Goal: Task Accomplishment & Management: Use online tool/utility

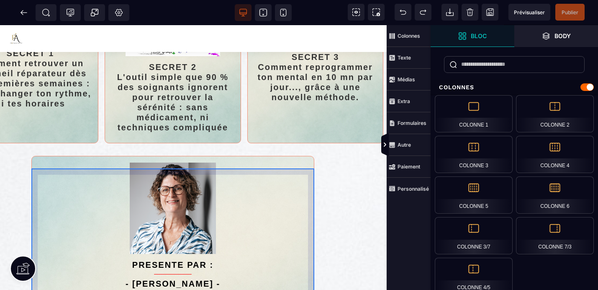
scroll to position [344, 130]
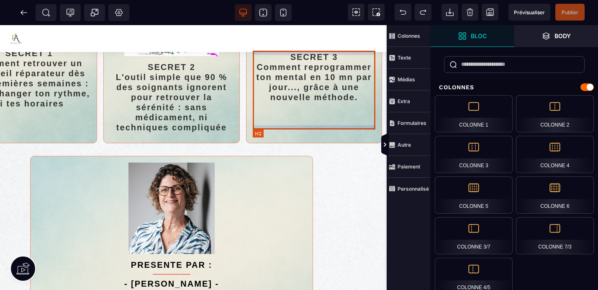
click at [363, 106] on h2 "SECRET 3 Comment reprogrammer ton mental en 10 mn par jour..., grâce à une nouv…" at bounding box center [314, 77] width 123 height 59
select select "***"
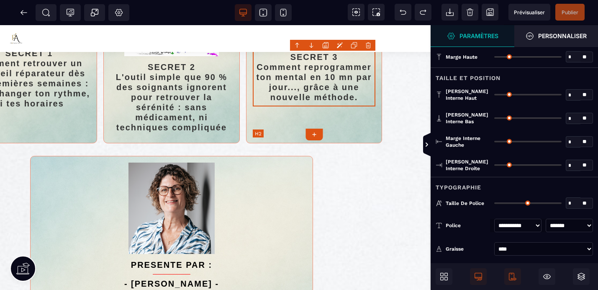
type input "*"
type input "**"
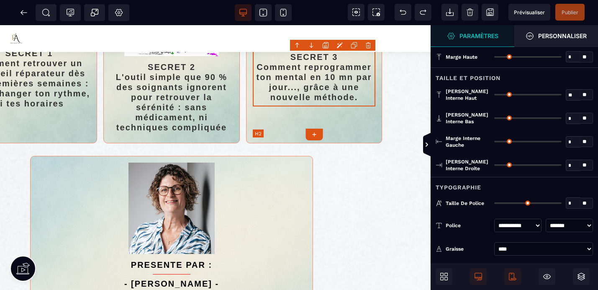
type input "*"
type input "**"
type input "*"
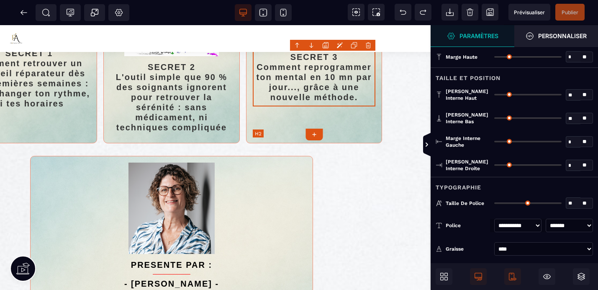
type input "*"
type input "**"
click at [361, 106] on h2 "SECRET 3 Comment reprogrammer ton mental en 10 mn par jour..., grâce à une nouv…" at bounding box center [314, 77] width 123 height 59
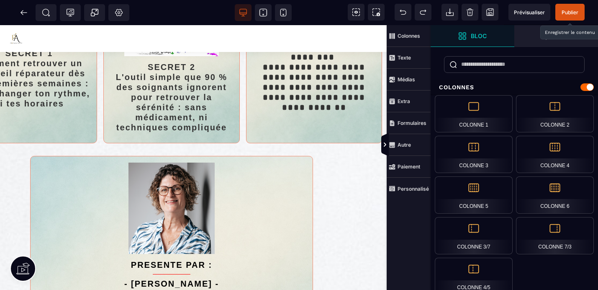
click at [574, 9] on span "Publier" at bounding box center [570, 12] width 17 height 6
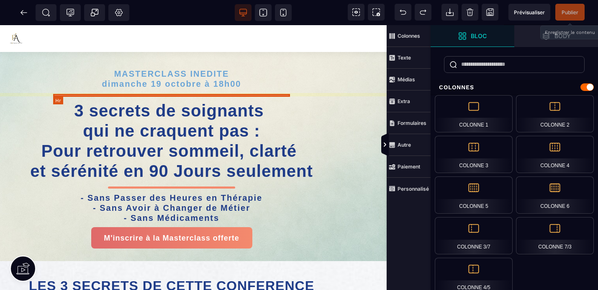
scroll to position [0, 0]
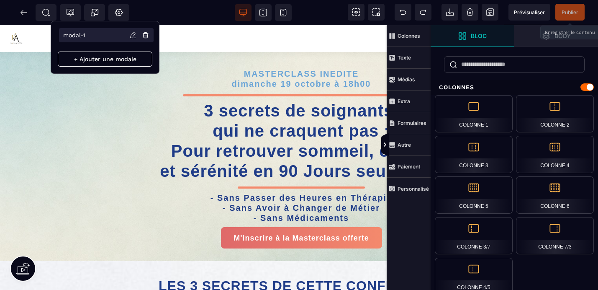
click at [134, 35] on icon at bounding box center [132, 34] width 5 height 5
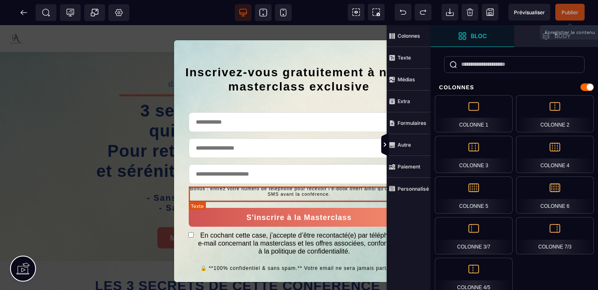
scroll to position [0, 65]
click at [370, 192] on text "Bonus : entrez votre numéro de téléphone pour recevoir l’e-book offert ainsi qu…" at bounding box center [299, 191] width 221 height 15
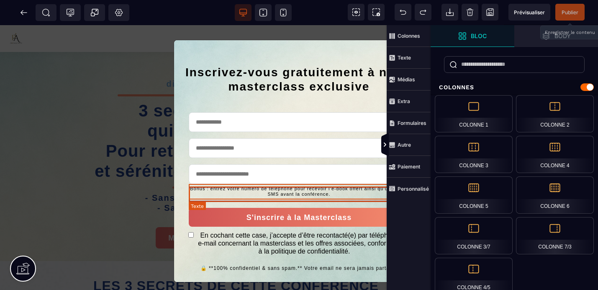
select select "***"
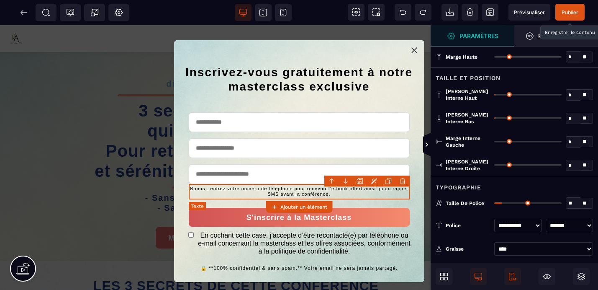
click at [370, 192] on text "Bonus : entrez votre numéro de téléphone pour recevoir l’e-book offert ainsi qu…" at bounding box center [299, 191] width 221 height 15
click at [370, 191] on text "Bonus : entrez votre numéro de téléphone pour recevoir l’e-book offert ainsi qu…" at bounding box center [299, 191] width 221 height 15
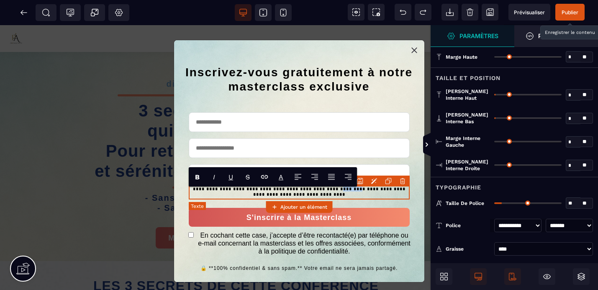
drag, startPoint x: 370, startPoint y: 191, endPoint x: 350, endPoint y: 190, distance: 20.5
click at [350, 190] on text "**********" at bounding box center [299, 191] width 221 height 15
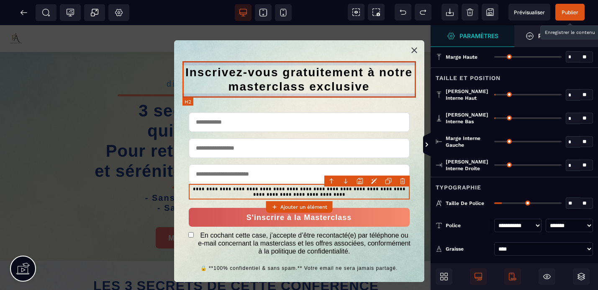
click at [411, 96] on h2 "Inscrivez-vous gratuitement à notre masterclass exclusive" at bounding box center [300, 79] width 234 height 36
select select "***"
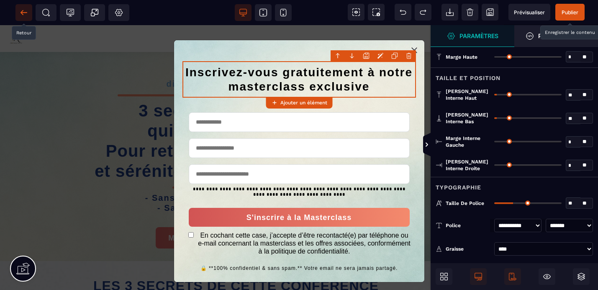
click at [26, 14] on icon at bounding box center [24, 12] width 8 height 8
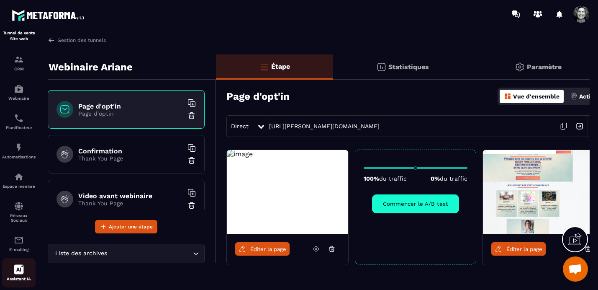
scroll to position [51, 0]
click at [18, 183] on img at bounding box center [19, 177] width 10 height 10
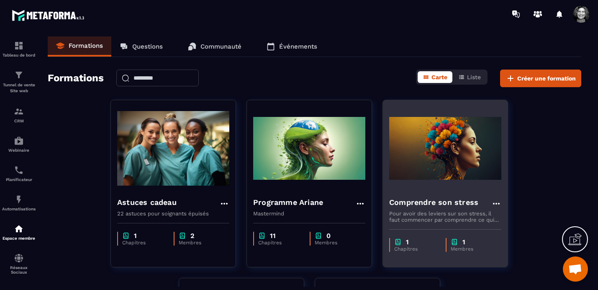
click at [463, 181] on img at bounding box center [445, 148] width 112 height 84
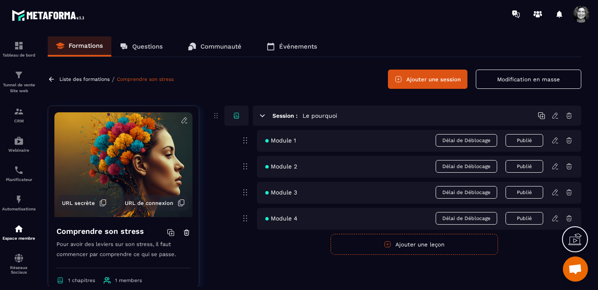
click at [103, 203] on icon at bounding box center [103, 203] width 8 height 8
click at [16, 83] on p "Tunnel de vente Site web" at bounding box center [18, 88] width 33 height 12
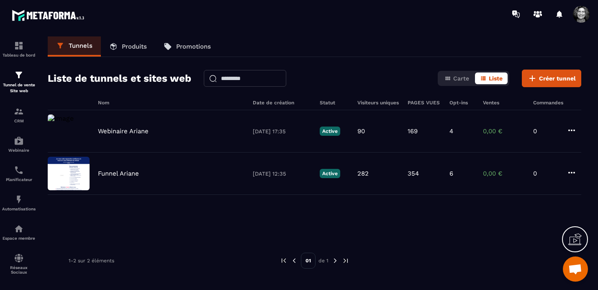
click at [131, 46] on p "Produits" at bounding box center [134, 47] width 25 height 8
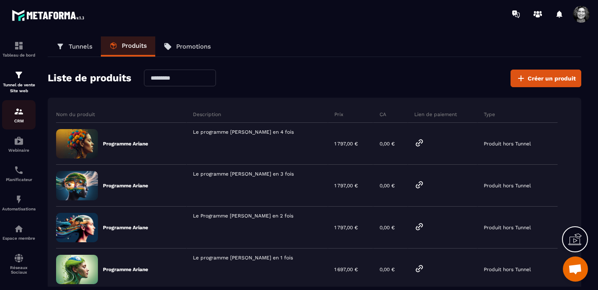
click at [15, 119] on p "CRM" at bounding box center [18, 120] width 33 height 5
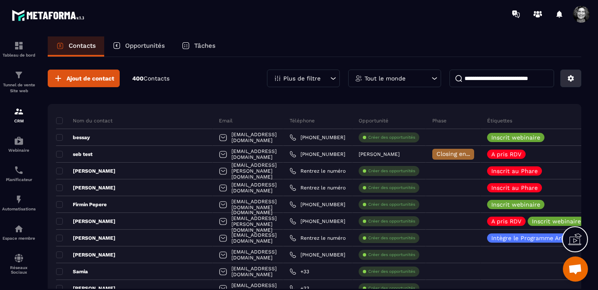
click at [570, 77] on icon at bounding box center [571, 78] width 6 height 6
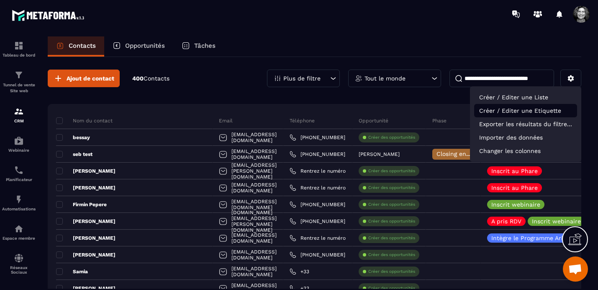
click at [542, 110] on p "Créer / Editer une Etiquette" at bounding box center [525, 110] width 103 height 13
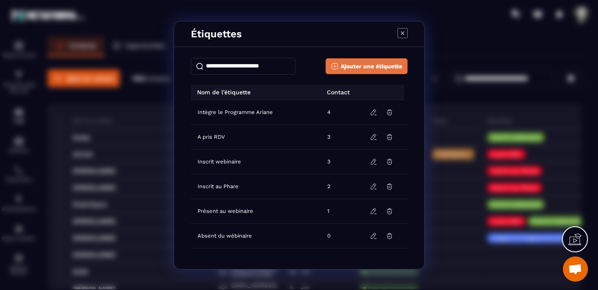
click at [359, 65] on span "Ajouter une étiquette" at bounding box center [372, 66] width 62 height 8
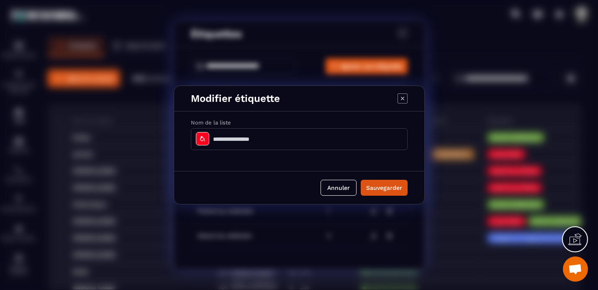
drag, startPoint x: 267, startPoint y: 137, endPoint x: 207, endPoint y: 138, distance: 59.4
click at [207, 138] on div "Modal window" at bounding box center [299, 139] width 217 height 22
type input "**********"
click at [205, 141] on icon "Modal window" at bounding box center [202, 138] width 7 height 7
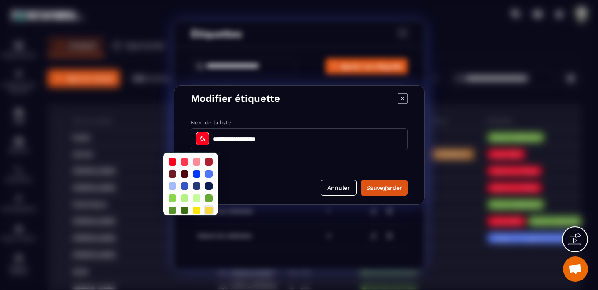
click at [209, 213] on div at bounding box center [209, 210] width 8 height 8
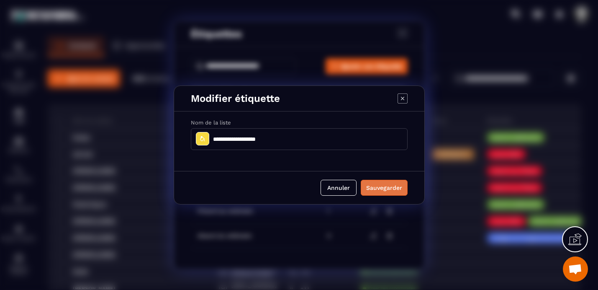
click at [393, 191] on button "Sauvegarder" at bounding box center [384, 188] width 47 height 16
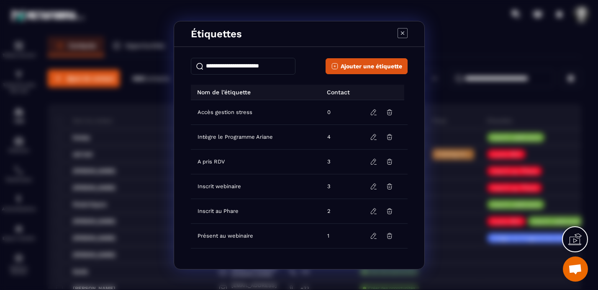
click at [404, 31] on icon "Modal window" at bounding box center [402, 32] width 3 height 3
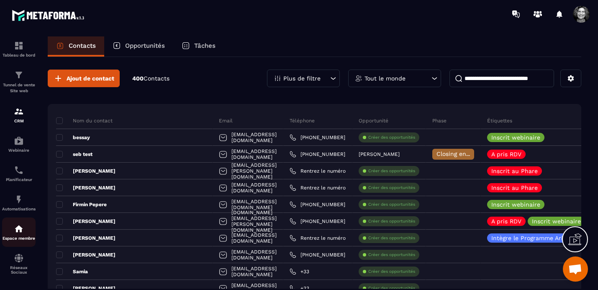
click at [18, 230] on img at bounding box center [19, 229] width 10 height 10
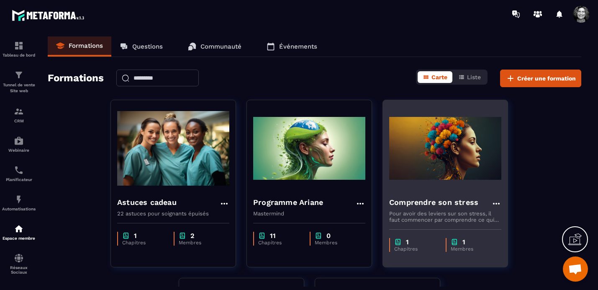
click at [449, 183] on img at bounding box center [445, 148] width 112 height 84
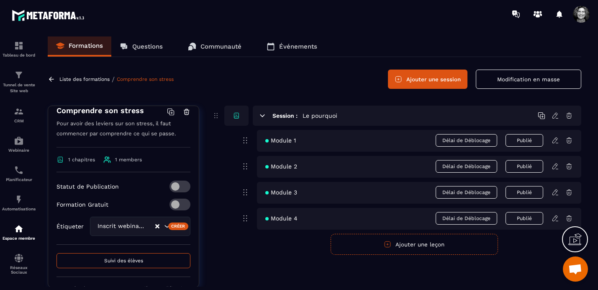
scroll to position [123, 0]
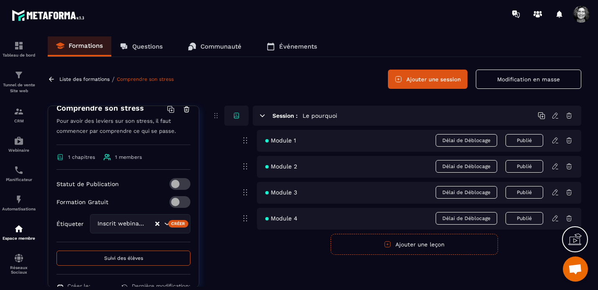
click at [155, 222] on icon "Clear Selected" at bounding box center [157, 223] width 4 height 4
click at [162, 224] on icon "Search for option" at bounding box center [161, 223] width 8 height 8
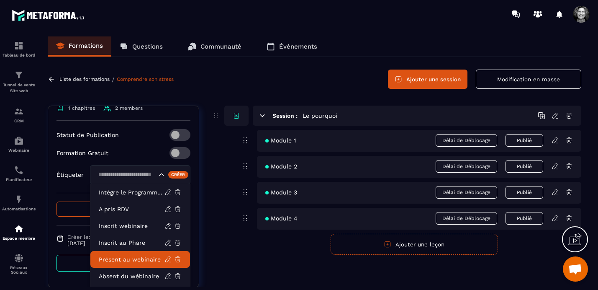
scroll to position [203, 0]
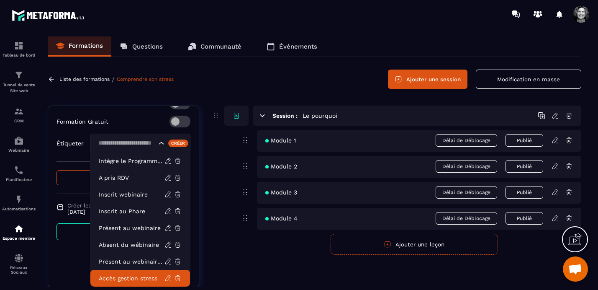
click at [134, 277] on p "Accès gestion stress" at bounding box center [132, 278] width 66 height 8
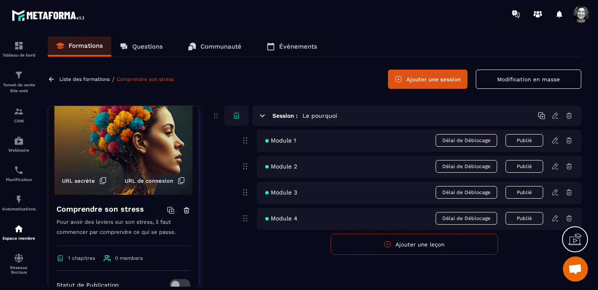
scroll to position [20, 0]
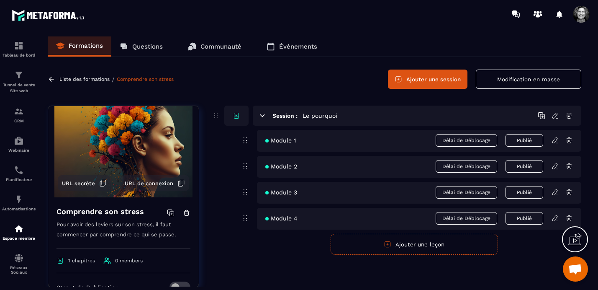
click at [104, 182] on icon at bounding box center [103, 183] width 8 height 8
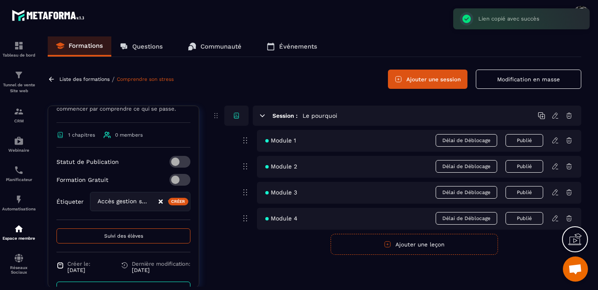
scroll to position [169, 0]
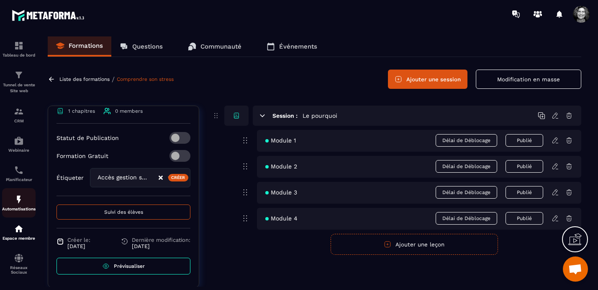
click at [16, 207] on div "Automatisations" at bounding box center [18, 202] width 33 height 17
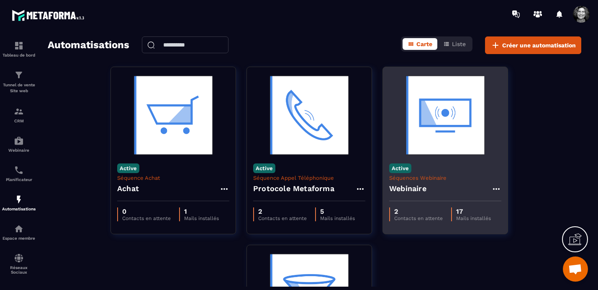
click at [460, 129] on img at bounding box center [445, 115] width 112 height 84
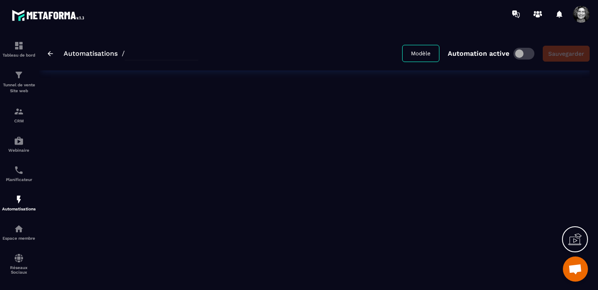
type input "*********"
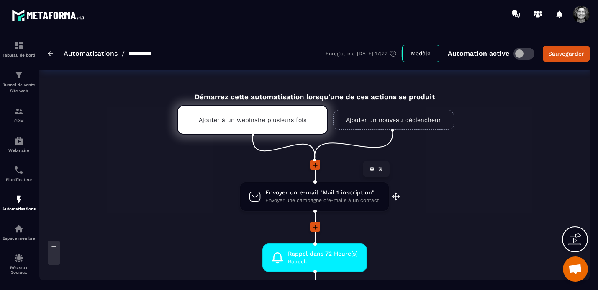
click at [309, 198] on span "Envoyer une campagne d'e-mails à un contact." at bounding box center [322, 200] width 115 height 8
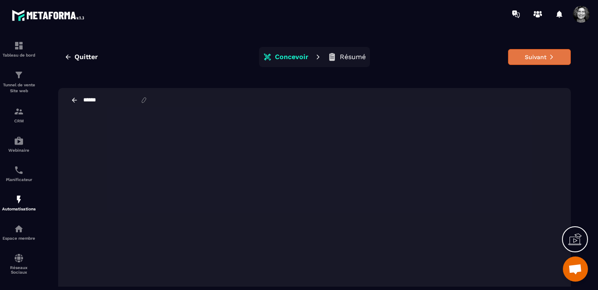
click at [528, 58] on button "Suivant" at bounding box center [539, 57] width 63 height 16
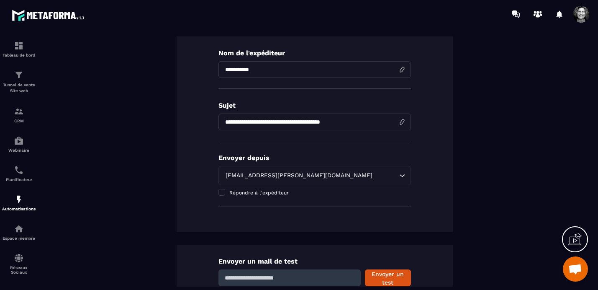
scroll to position [203, 0]
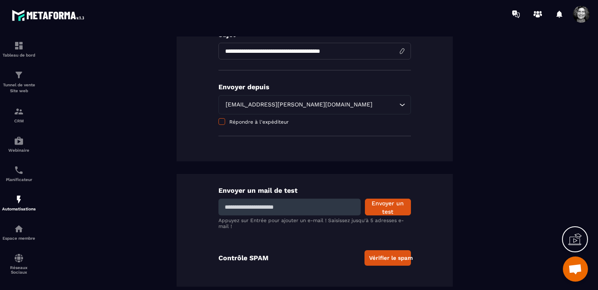
click at [221, 121] on span at bounding box center [222, 121] width 7 height 7
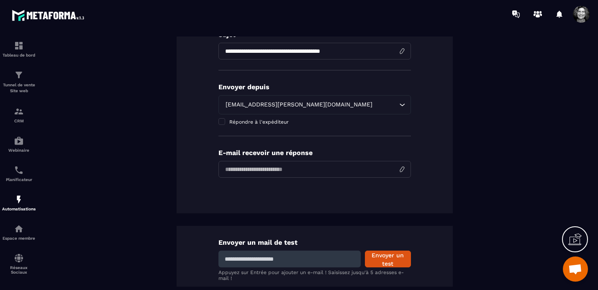
click at [263, 167] on input "email" at bounding box center [315, 169] width 193 height 17
type input "**********"
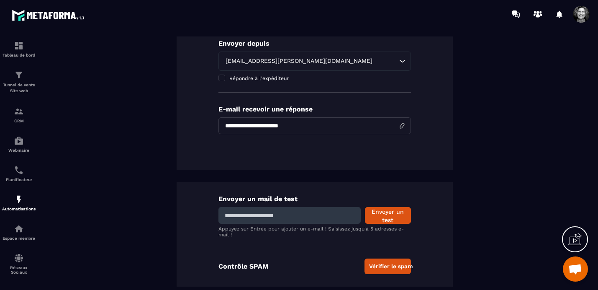
scroll to position [255, 0]
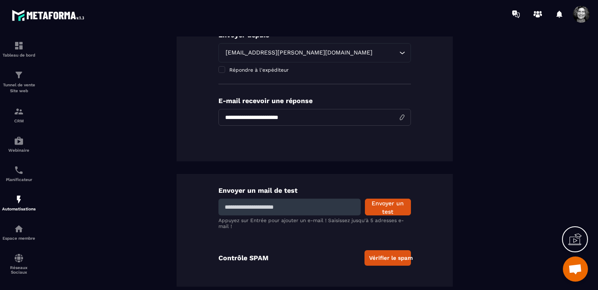
click at [294, 209] on input at bounding box center [290, 206] width 142 height 17
type input "**********"
click at [391, 209] on button "Envoyer un test" at bounding box center [388, 206] width 46 height 17
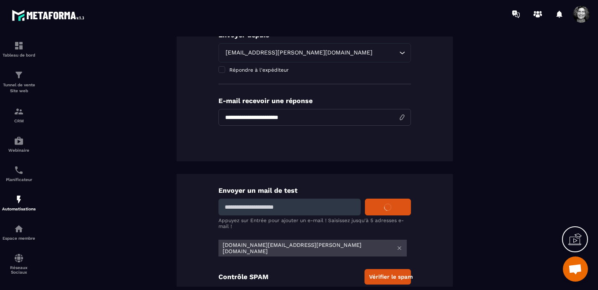
scroll to position [0, 0]
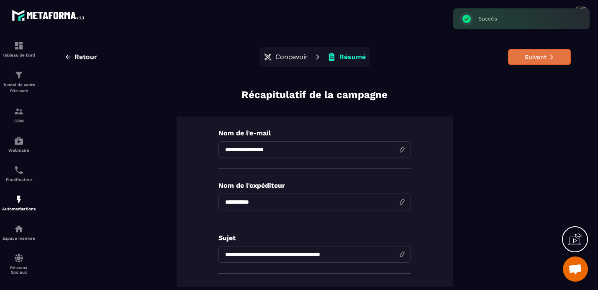
click at [545, 57] on button "Suivant" at bounding box center [539, 57] width 63 height 16
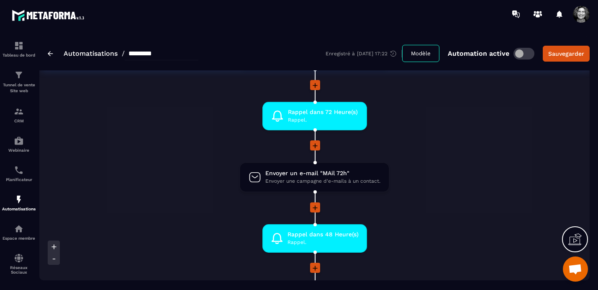
scroll to position [169, 0]
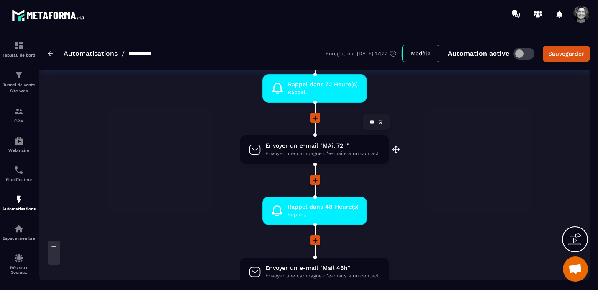
click at [311, 151] on span "Envoyer une campagne d'e-mails à un contact." at bounding box center [322, 153] width 115 height 8
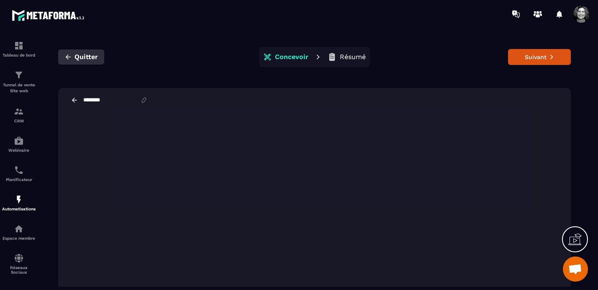
click at [71, 56] on icon "button" at bounding box center [68, 57] width 8 height 8
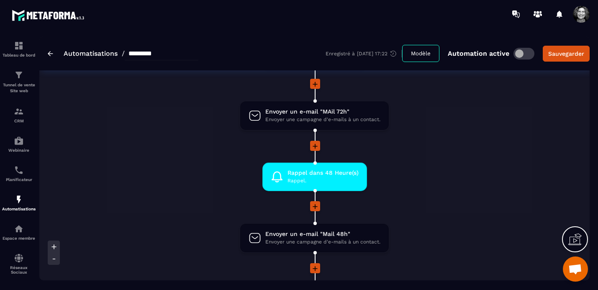
scroll to position [211, 0]
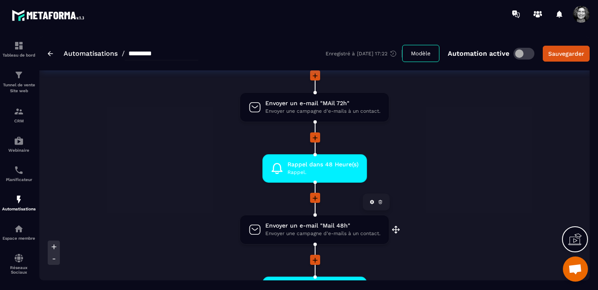
click at [316, 222] on span "Envoyer un e-mail "Mail 48h"" at bounding box center [322, 225] width 115 height 8
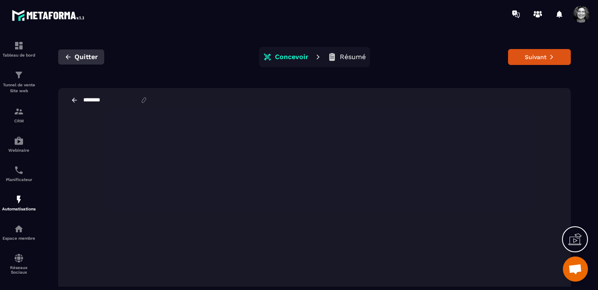
click at [75, 55] on span "Quitter" at bounding box center [86, 57] width 23 height 8
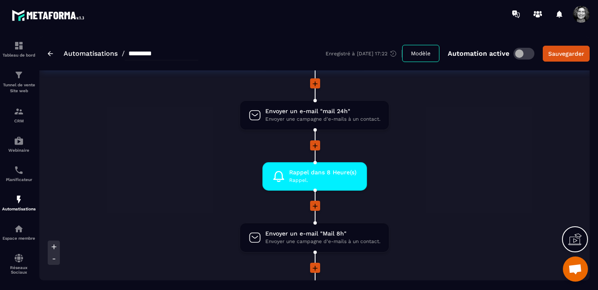
scroll to position [449, 0]
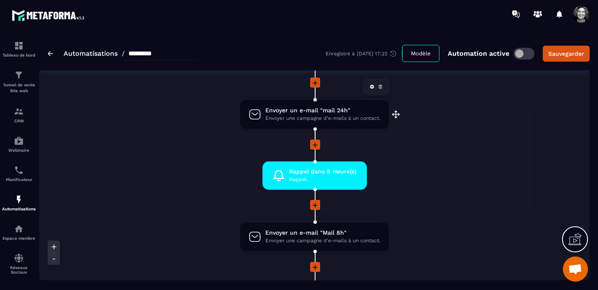
click at [310, 115] on span "Envoyer une campagne d'e-mails à un contact." at bounding box center [322, 118] width 115 height 8
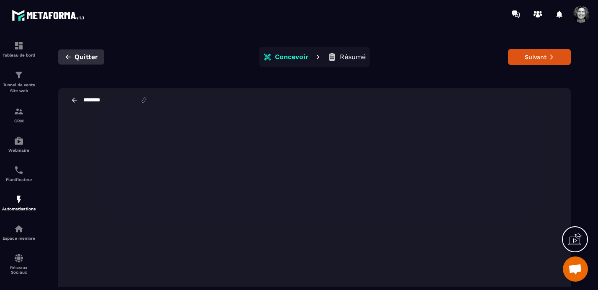
click at [69, 57] on icon "button" at bounding box center [68, 57] width 8 height 8
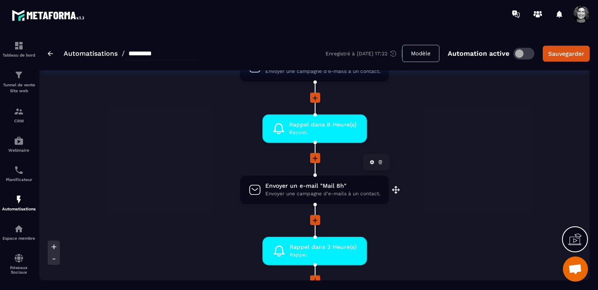
scroll to position [503, 0]
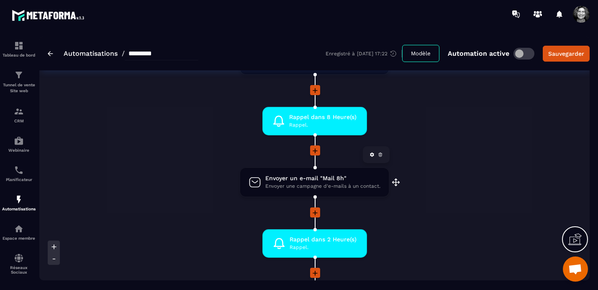
click at [317, 182] on span "Envoyer une campagne d'e-mails à un contact." at bounding box center [322, 186] width 115 height 8
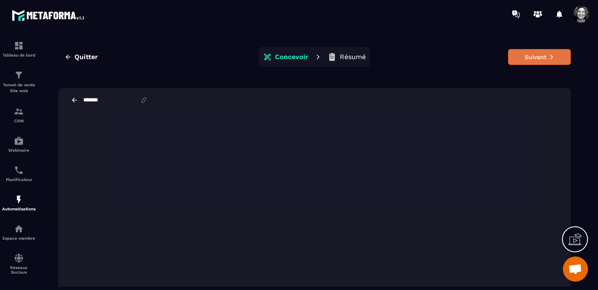
click at [536, 58] on button "Suivant" at bounding box center [539, 57] width 63 height 16
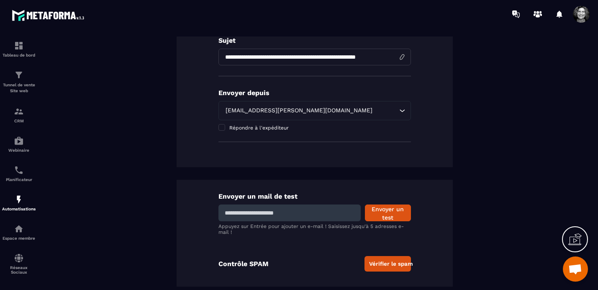
scroll to position [198, 0]
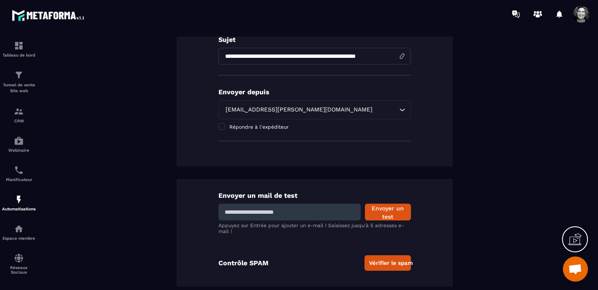
click at [278, 213] on input at bounding box center [290, 211] width 142 height 17
type input "**********"
click at [386, 211] on button "Envoyer un test" at bounding box center [388, 211] width 46 height 17
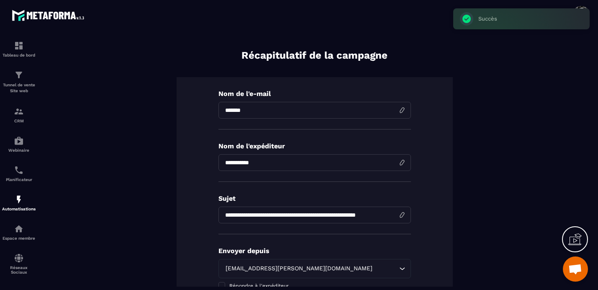
scroll to position [0, 0]
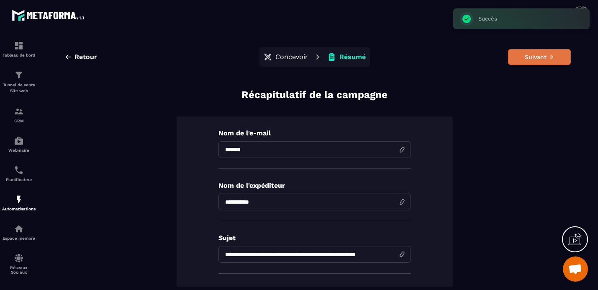
click at [543, 57] on button "Suivant" at bounding box center [539, 57] width 63 height 16
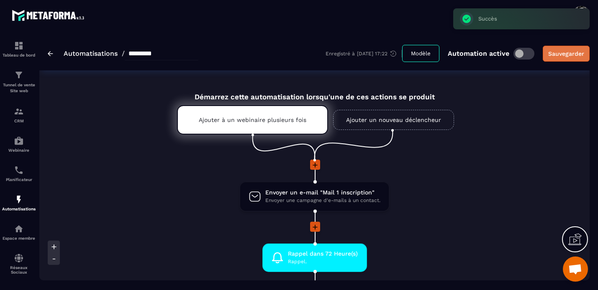
click at [569, 52] on div "Sauvegarder" at bounding box center [566, 53] width 36 height 8
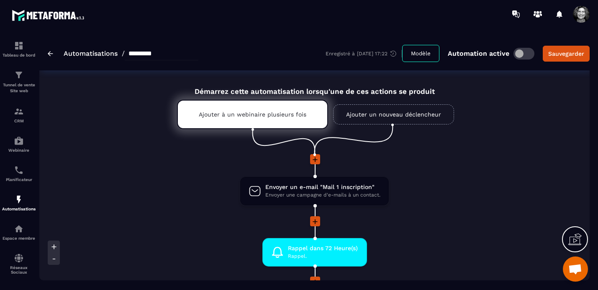
scroll to position [7, 0]
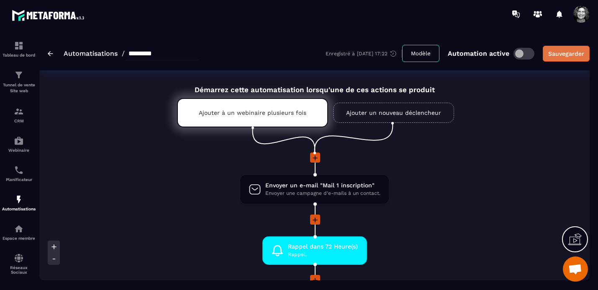
click at [573, 54] on div "Sauvegarder" at bounding box center [566, 53] width 36 height 8
click at [14, 46] on img at bounding box center [19, 46] width 10 height 10
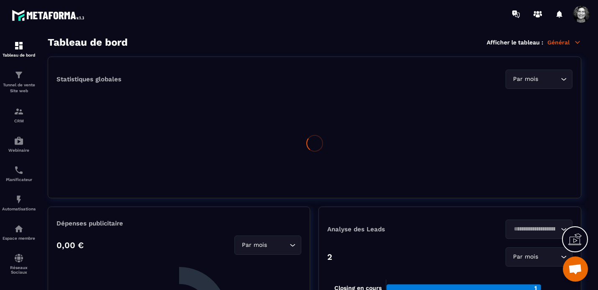
click at [576, 41] on icon at bounding box center [578, 43] width 8 height 8
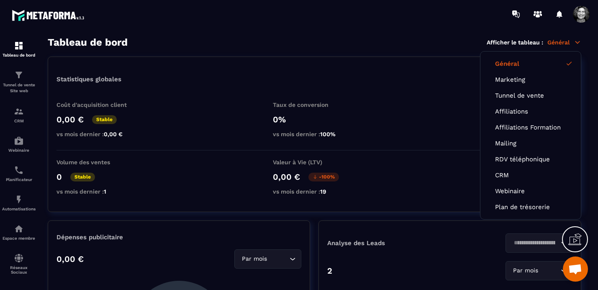
click at [582, 12] on span at bounding box center [581, 14] width 17 height 17
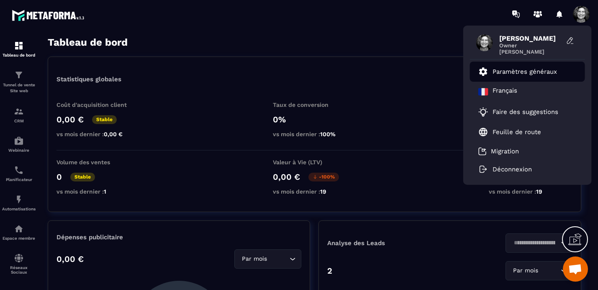
click at [528, 73] on p "Paramètres généraux" at bounding box center [525, 72] width 64 height 8
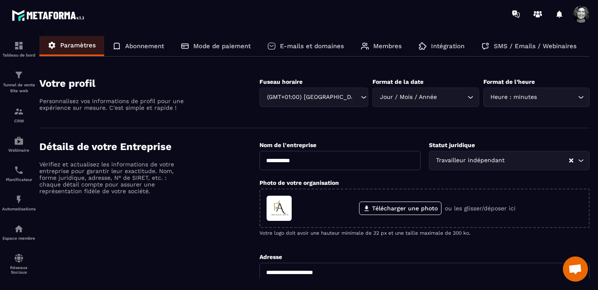
click at [549, 48] on p "SMS / Emails / Webinaires" at bounding box center [535, 46] width 83 height 8
